Goal: Book appointment/travel/reservation

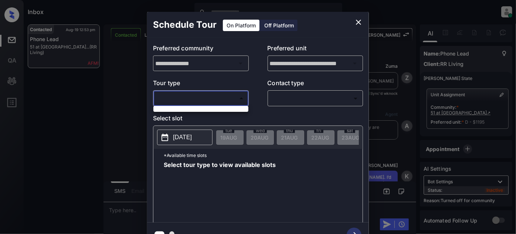
scroll to position [367, 0]
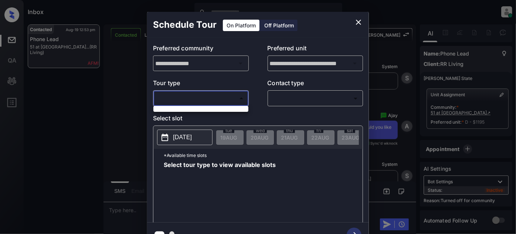
click at [204, 115] on div at bounding box center [258, 117] width 516 height 234
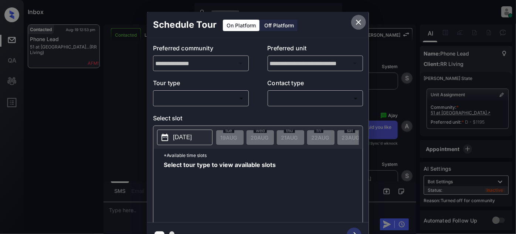
click at [363, 21] on icon "close" at bounding box center [358, 22] width 9 height 9
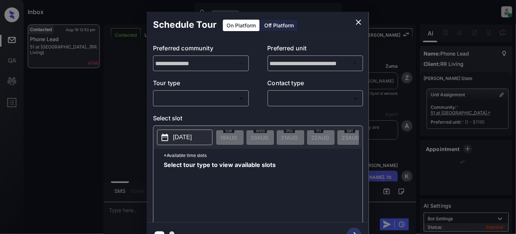
scroll to position [938, 0]
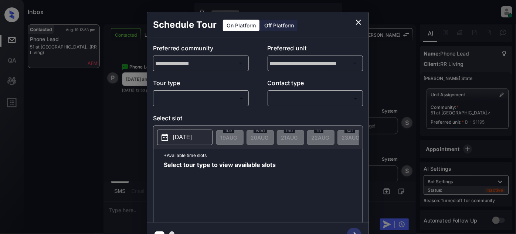
click at [192, 94] on body "Inbox Juan Carlos Manantan Online Set yourself offline Set yourself on break Pr…" at bounding box center [258, 117] width 516 height 234
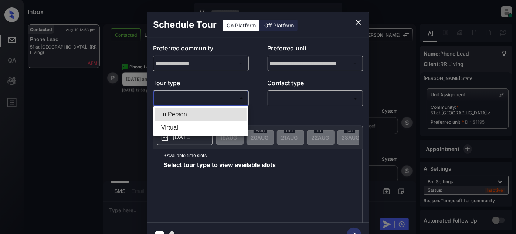
click at [197, 109] on li "In Person" at bounding box center [200, 114] width 91 height 13
type input "********"
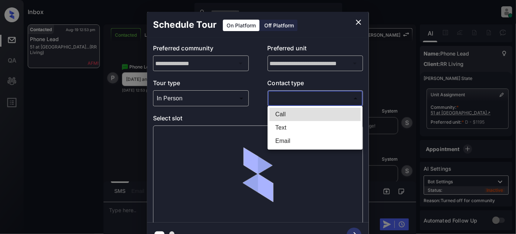
click at [295, 99] on body "Inbox Juan Carlos Manantan Online Set yourself offline Set yourself on break Pr…" at bounding box center [258, 117] width 516 height 234
click at [293, 123] on li "Text" at bounding box center [315, 127] width 91 height 13
type input "****"
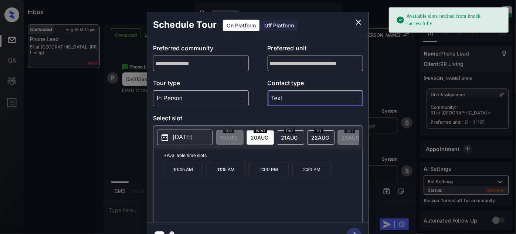
click at [237, 138] on span "22 AUG" at bounding box center [228, 137] width 17 height 6
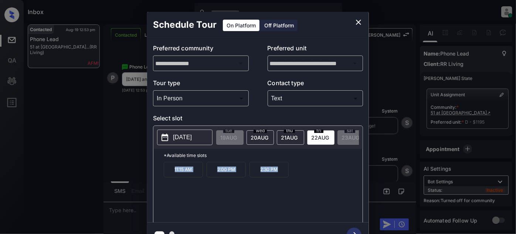
drag, startPoint x: 169, startPoint y: 177, endPoint x: 287, endPoint y: 176, distance: 118.3
click at [287, 176] on div "11:15 AM 2:00 PM 2:30 PM" at bounding box center [263, 191] width 199 height 59
copy div "11:15 AM 2:00 PM 2:30 PM"
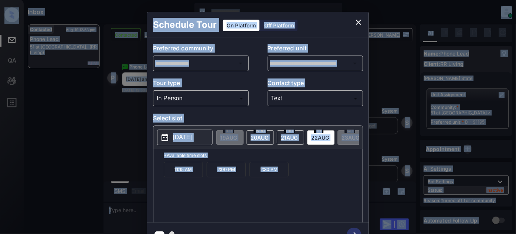
copy body "Inbox Juan Carlos Manantan Online Set yourself offline Set yourself on break Pr…"
click at [298, 180] on div "11:15 AM 2:00 PM 2:30 PM" at bounding box center [263, 191] width 199 height 59
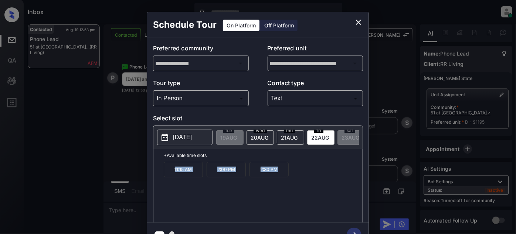
drag, startPoint x: 231, startPoint y: 176, endPoint x: 118, endPoint y: 180, distance: 113.2
click at [106, 186] on div "**********" at bounding box center [258, 129] width 516 height 259
copy div "11:15 AM 2:00 PM 2:30 PM"
click at [358, 24] on icon "close" at bounding box center [358, 22] width 9 height 9
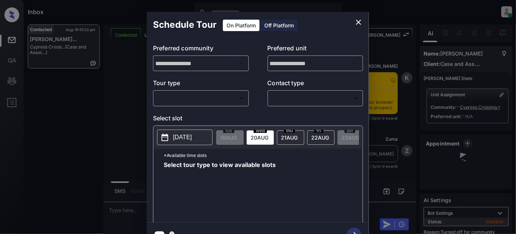
scroll to position [3296, 0]
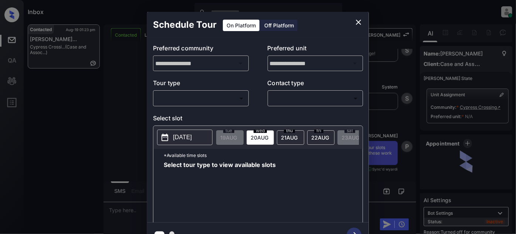
click at [221, 100] on body "Inbox [PERSON_NAME] Online Set yourself offline Set yourself on break Profile S…" at bounding box center [258, 117] width 516 height 234
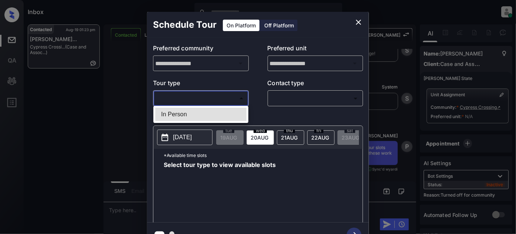
click at [206, 112] on li "In Person" at bounding box center [200, 114] width 91 height 13
type input "********"
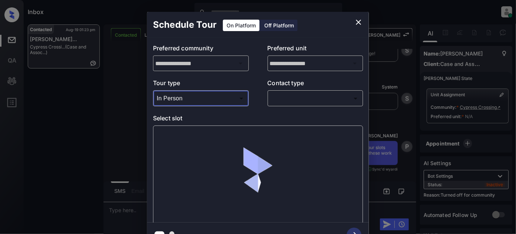
click at [307, 96] on body "Inbox [PERSON_NAME] Online Set yourself offline Set yourself on break Profile S…" at bounding box center [258, 117] width 516 height 234
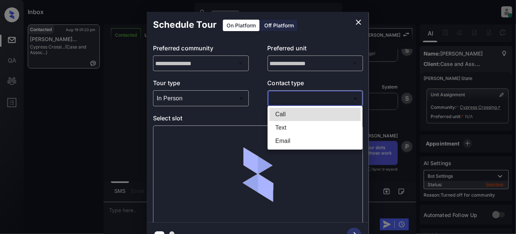
click at [280, 125] on li "Text" at bounding box center [315, 127] width 91 height 13
type input "****"
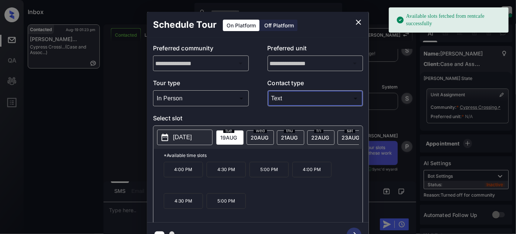
click at [237, 134] on span "[DATE]" at bounding box center [228, 137] width 17 height 6
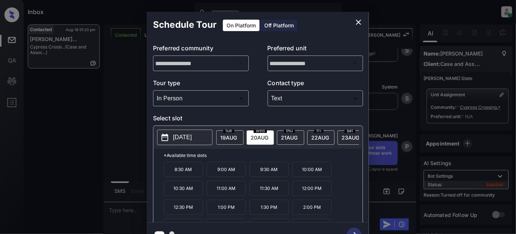
scroll to position [105, 0]
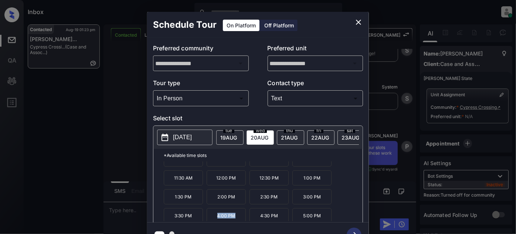
drag, startPoint x: 245, startPoint y: 218, endPoint x: 216, endPoint y: 219, distance: 29.6
click at [216, 219] on p "4:00 PM" at bounding box center [226, 215] width 39 height 15
copy p "4:00 PM"
click at [360, 20] on icon "close" at bounding box center [358, 22] width 5 height 5
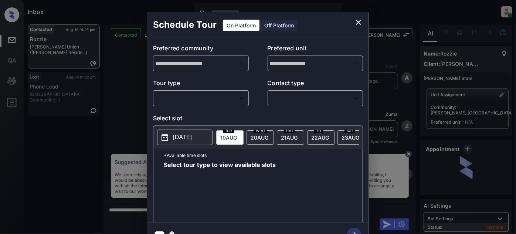
scroll to position [667, 0]
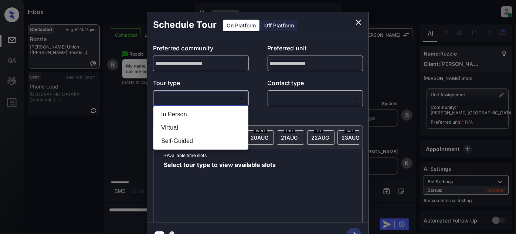
click at [226, 103] on body "Inbox [PERSON_NAME] Online Set yourself offline Set yourself on break Profile S…" at bounding box center [258, 117] width 516 height 234
click at [359, 22] on div at bounding box center [258, 117] width 516 height 234
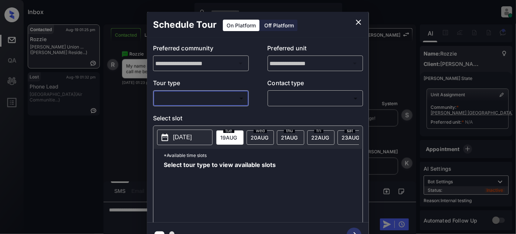
click at [357, 22] on icon "close" at bounding box center [358, 22] width 9 height 9
